Goal: Information Seeking & Learning: Learn about a topic

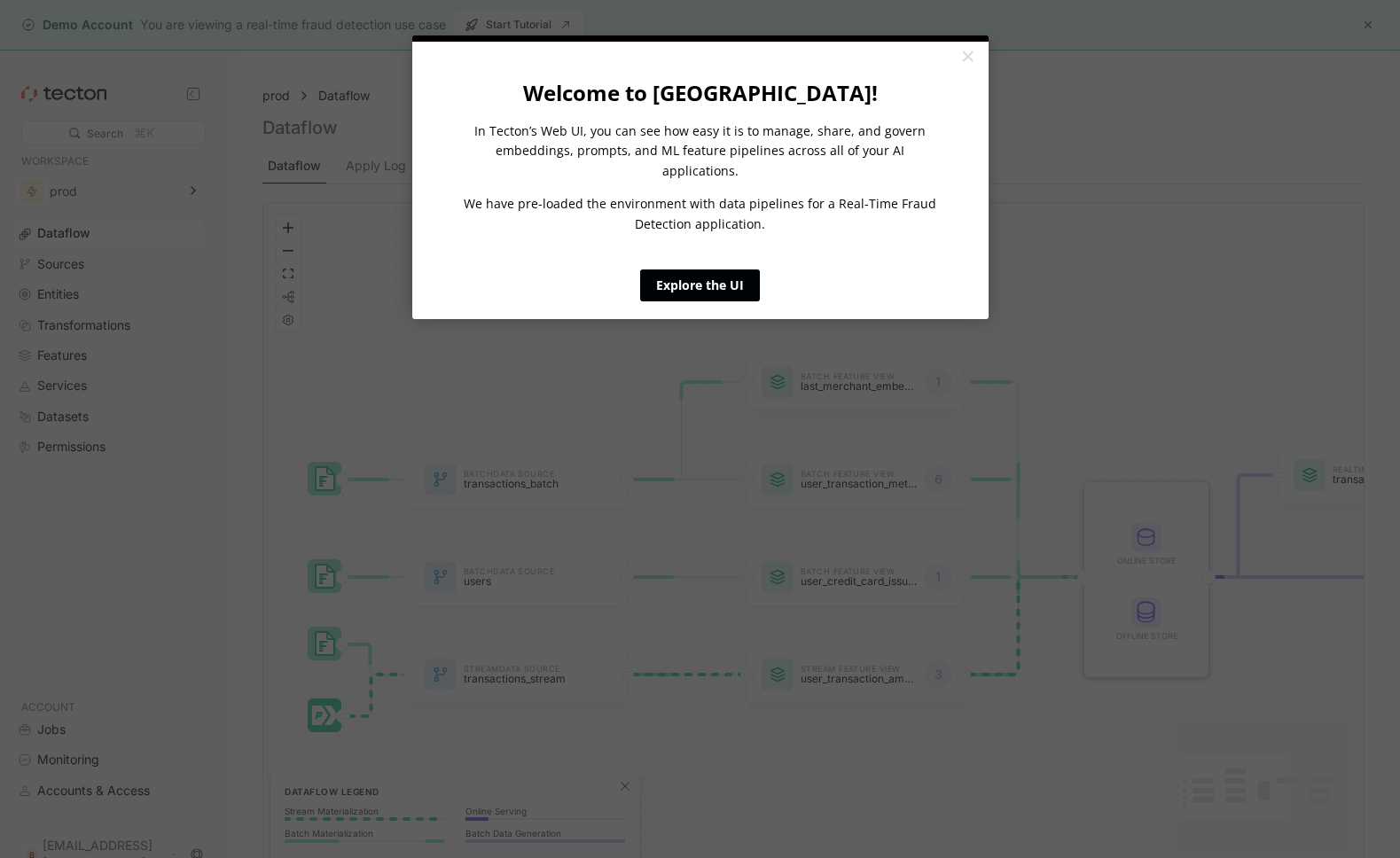
click at [709, 270] on link "Explore the UI" at bounding box center [700, 286] width 120 height 32
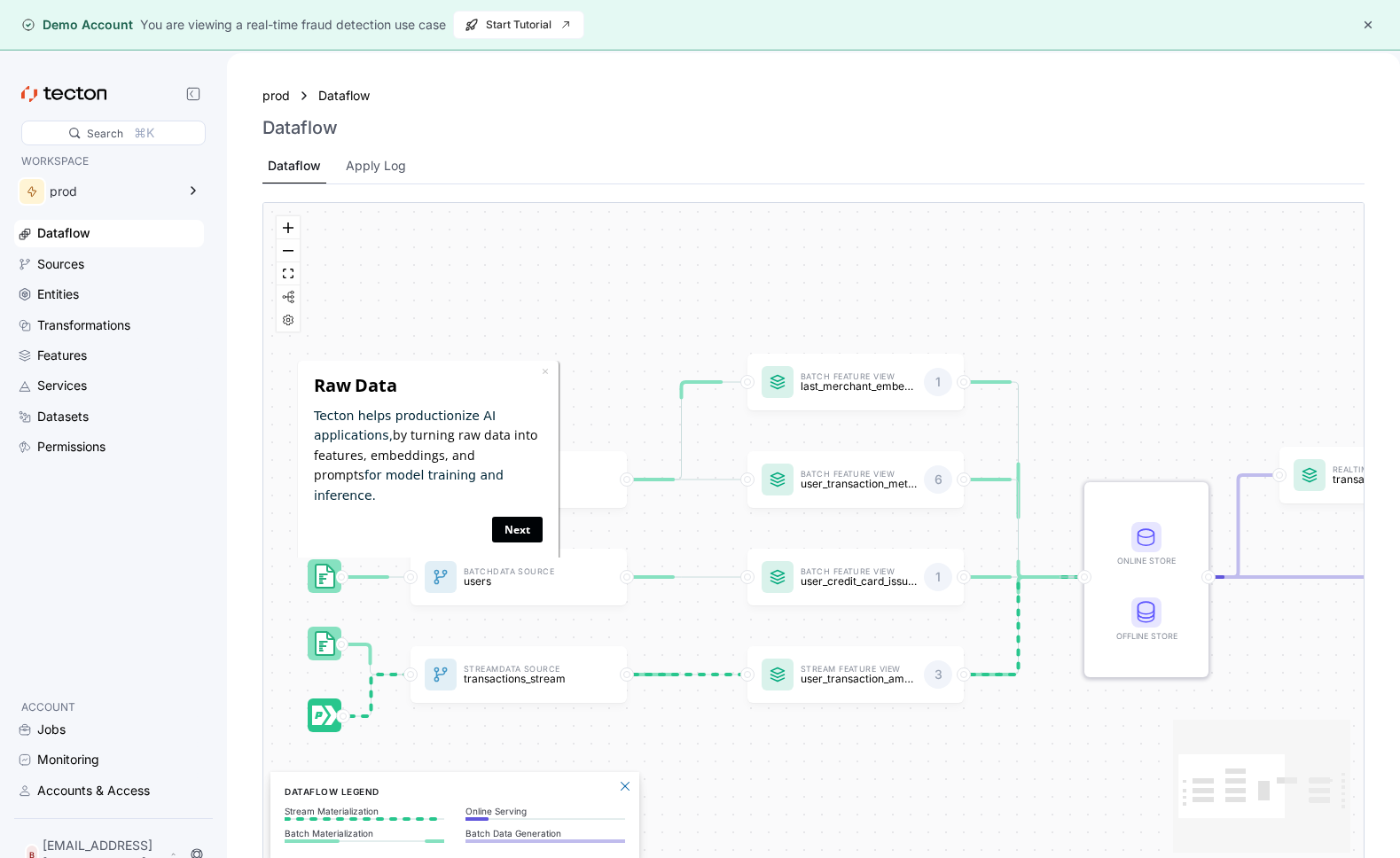
click at [514, 516] on link "Next" at bounding box center [517, 529] width 51 height 26
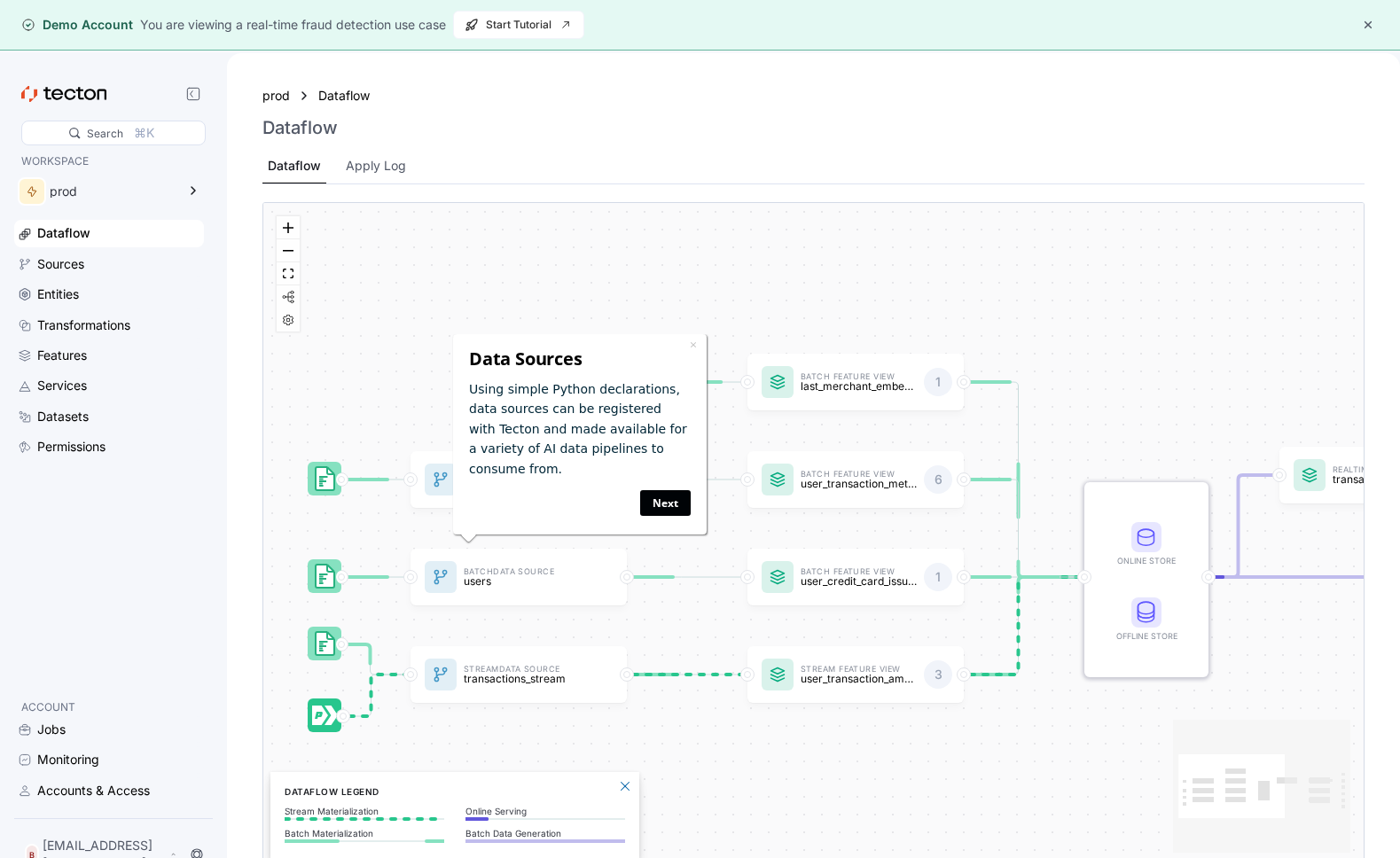
click at [666, 504] on link "Next" at bounding box center [665, 503] width 51 height 26
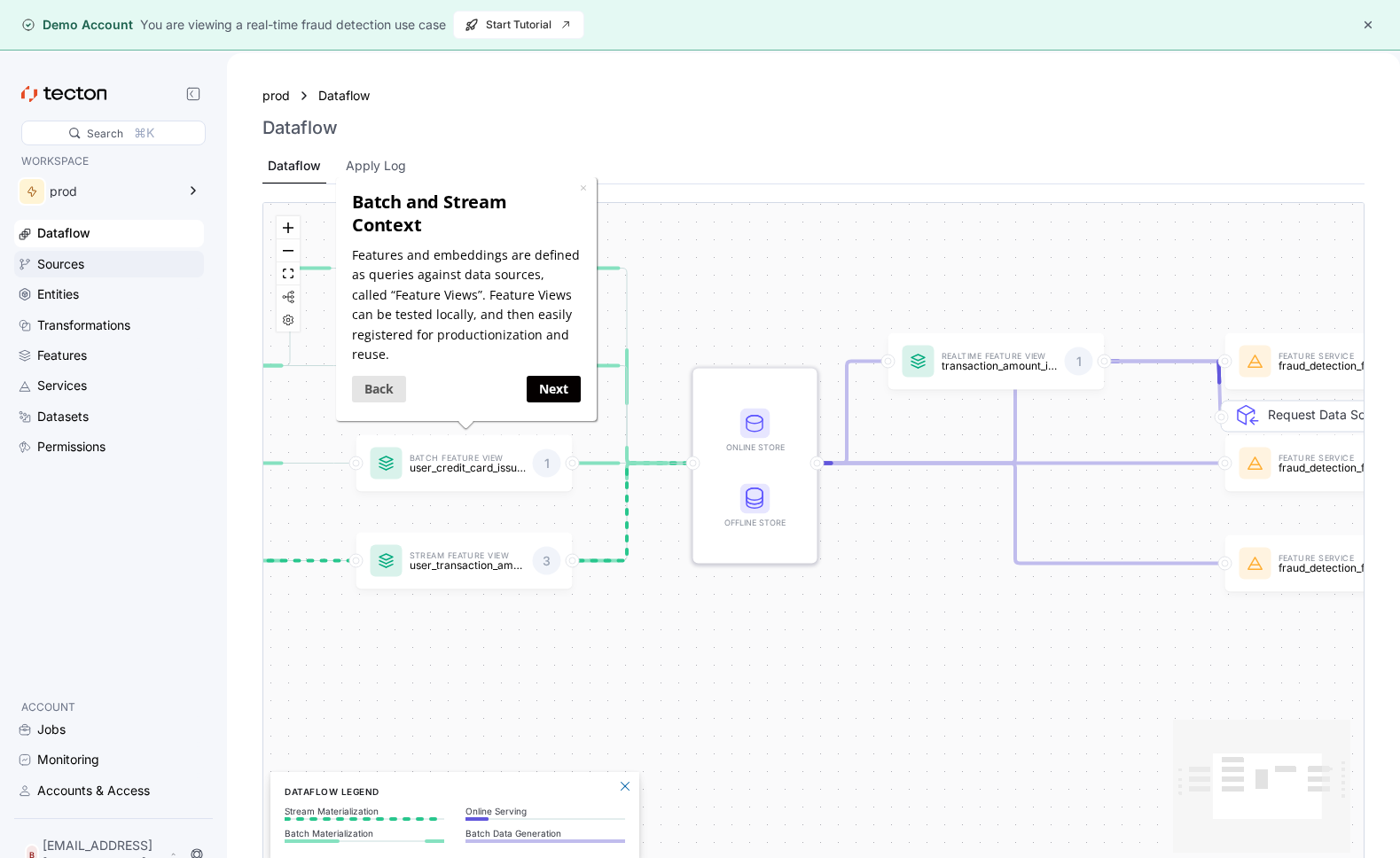
click at [121, 263] on div "Sources" at bounding box center [119, 264] width 163 height 20
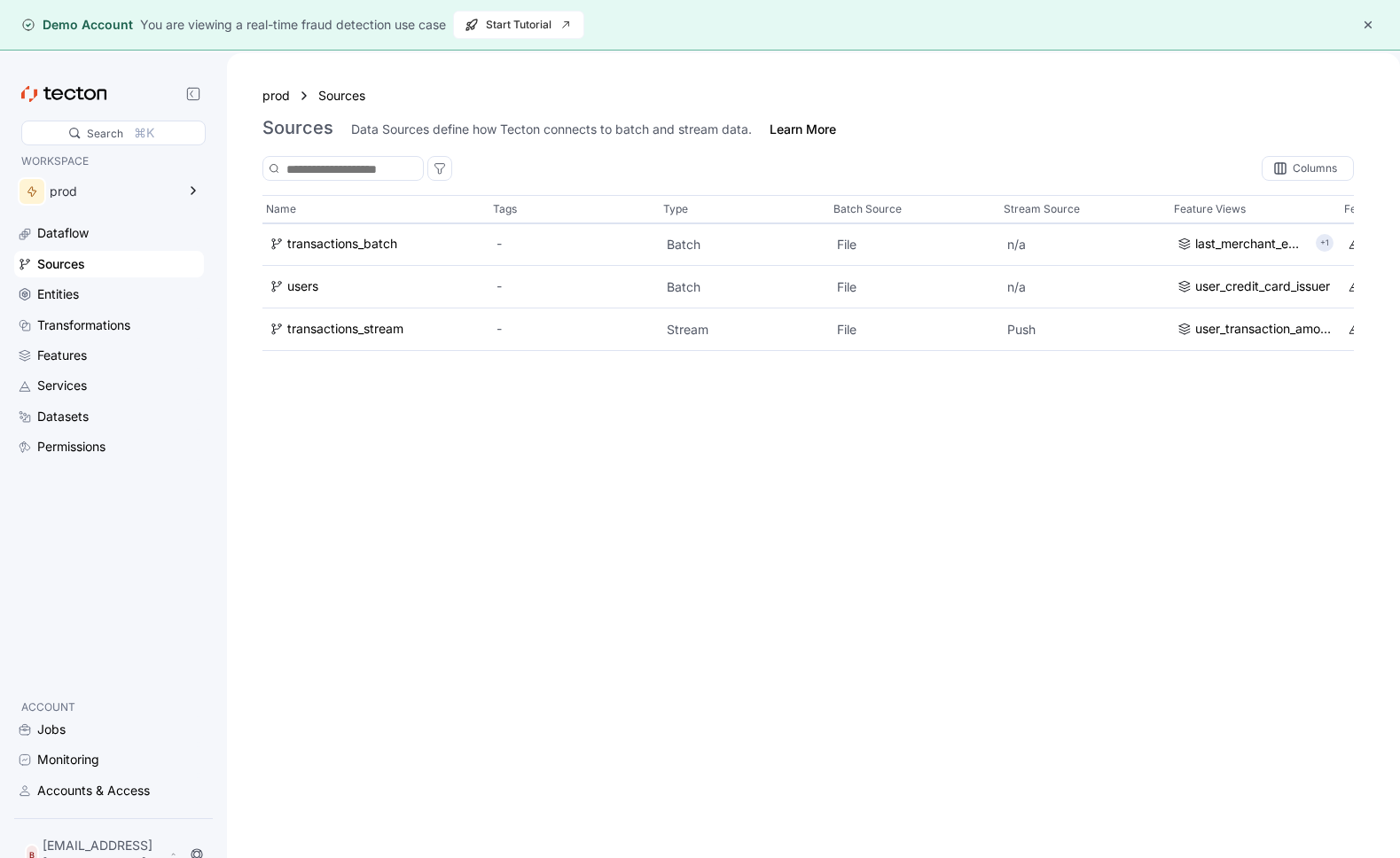
click at [912, 447] on div "Name Tags Type Batch Source Stream Source Feature Views Feature Services Last U…" at bounding box center [808, 544] width 1091 height 698
click at [536, 24] on span "Start Tutorial" at bounding box center [518, 25] width 108 height 27
click at [1368, 25] on button "button" at bounding box center [1368, 25] width 21 height 21
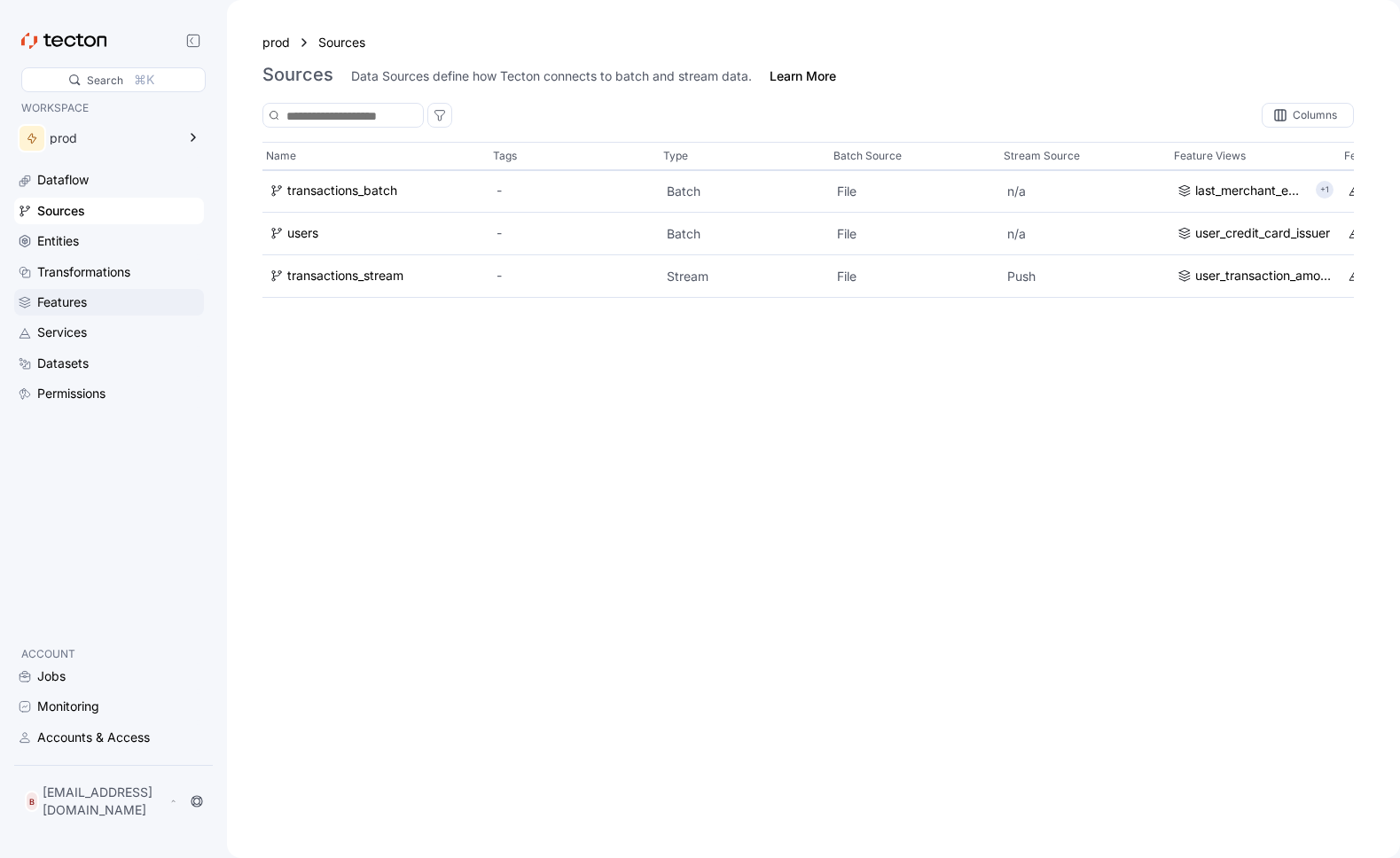
click at [86, 309] on div "Features" at bounding box center [62, 303] width 50 height 20
